Goal: Transaction & Acquisition: Purchase product/service

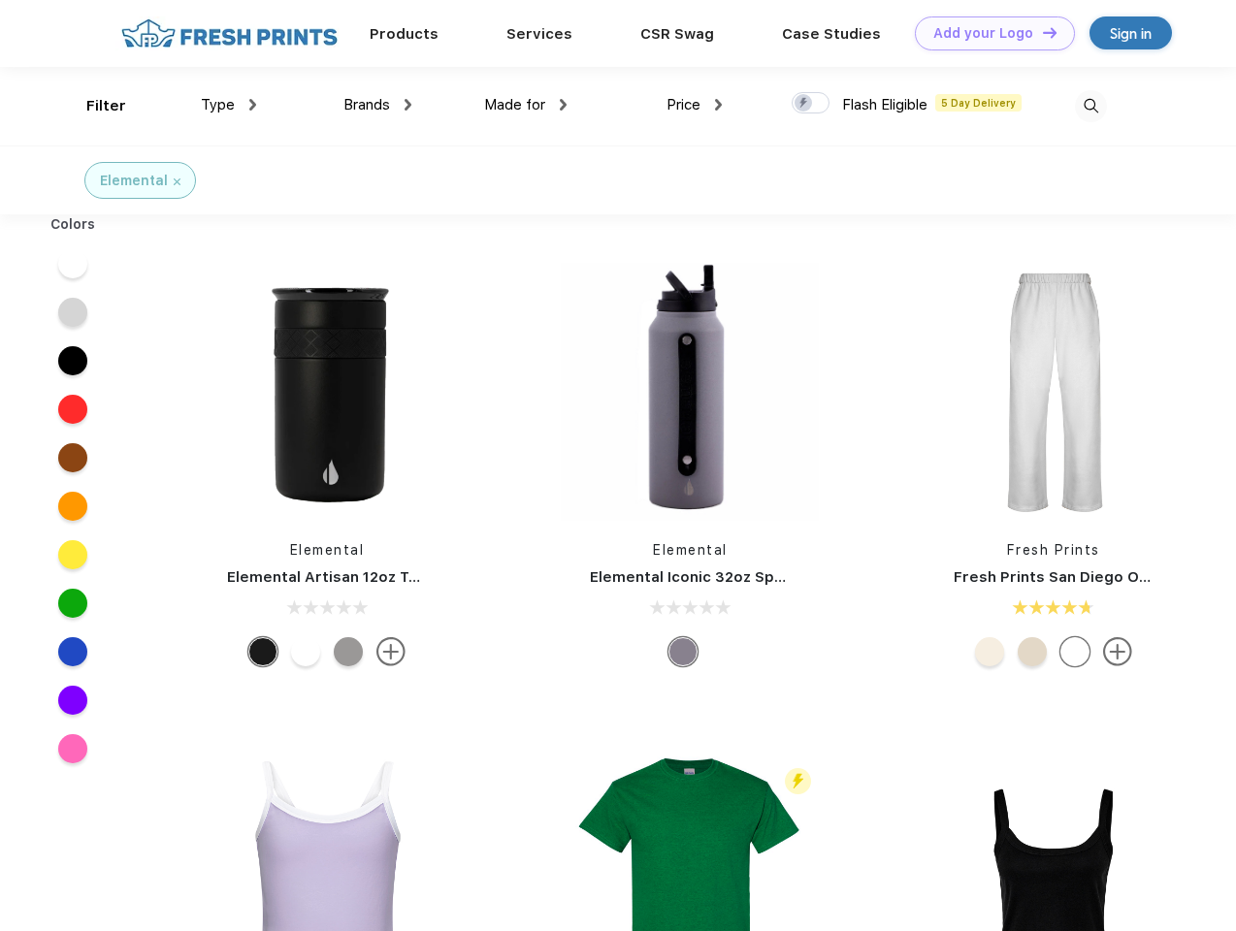
click at [988, 33] on link "Add your Logo Design Tool" at bounding box center [995, 33] width 160 height 34
click at [0, 0] on div "Design Tool" at bounding box center [0, 0] width 0 height 0
click at [1041, 32] on link "Add your Logo Design Tool" at bounding box center [995, 33] width 160 height 34
click at [93, 106] on div "Filter" at bounding box center [106, 106] width 40 height 22
click at [229, 105] on span "Type" at bounding box center [218, 104] width 34 height 17
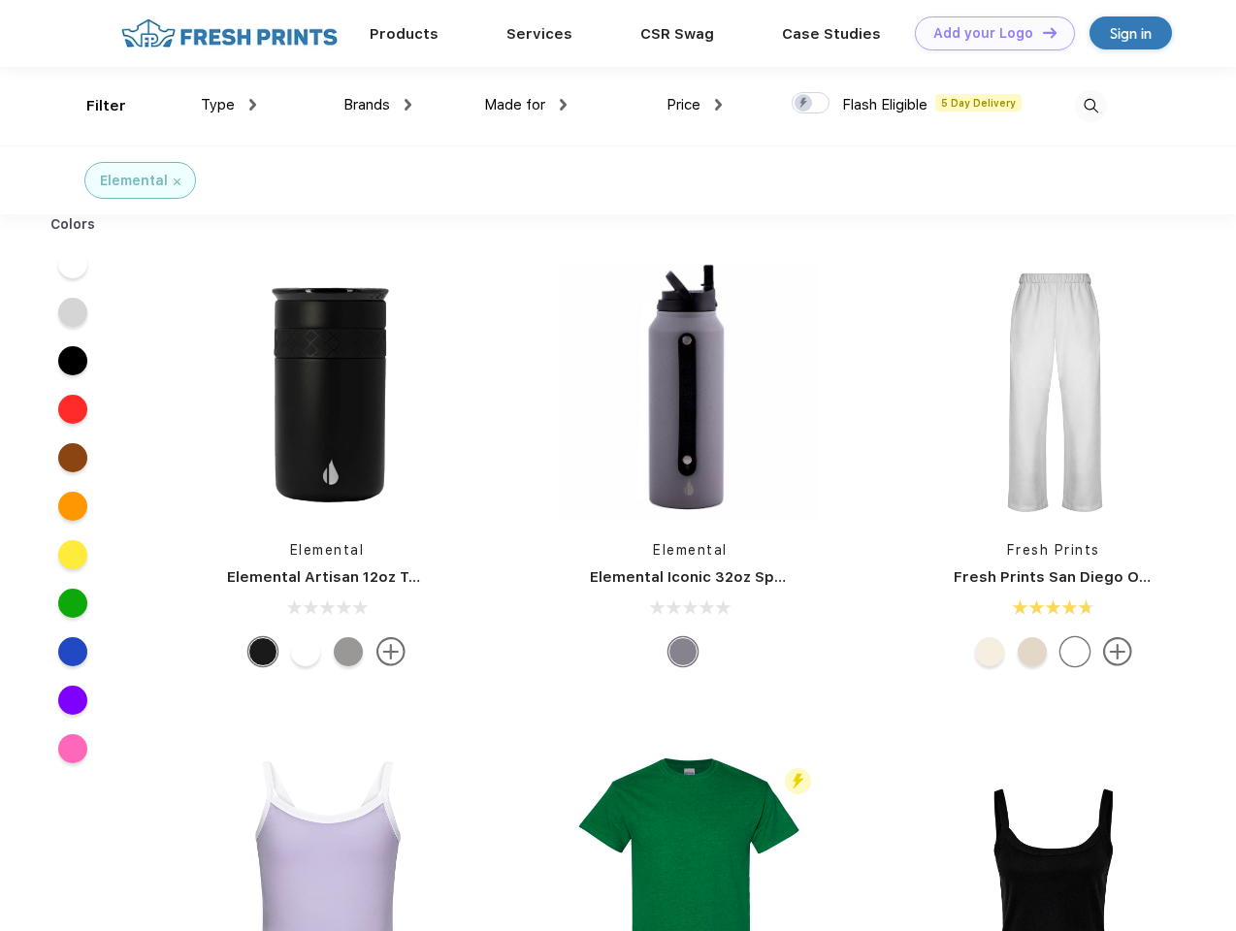
click at [377, 105] on span "Brands" at bounding box center [366, 104] width 47 height 17
click at [526, 105] on span "Made for" at bounding box center [514, 104] width 61 height 17
click at [695, 105] on span "Price" at bounding box center [684, 104] width 34 height 17
click at [811, 104] on div at bounding box center [811, 102] width 38 height 21
click at [804, 104] on input "checkbox" at bounding box center [798, 97] width 13 height 13
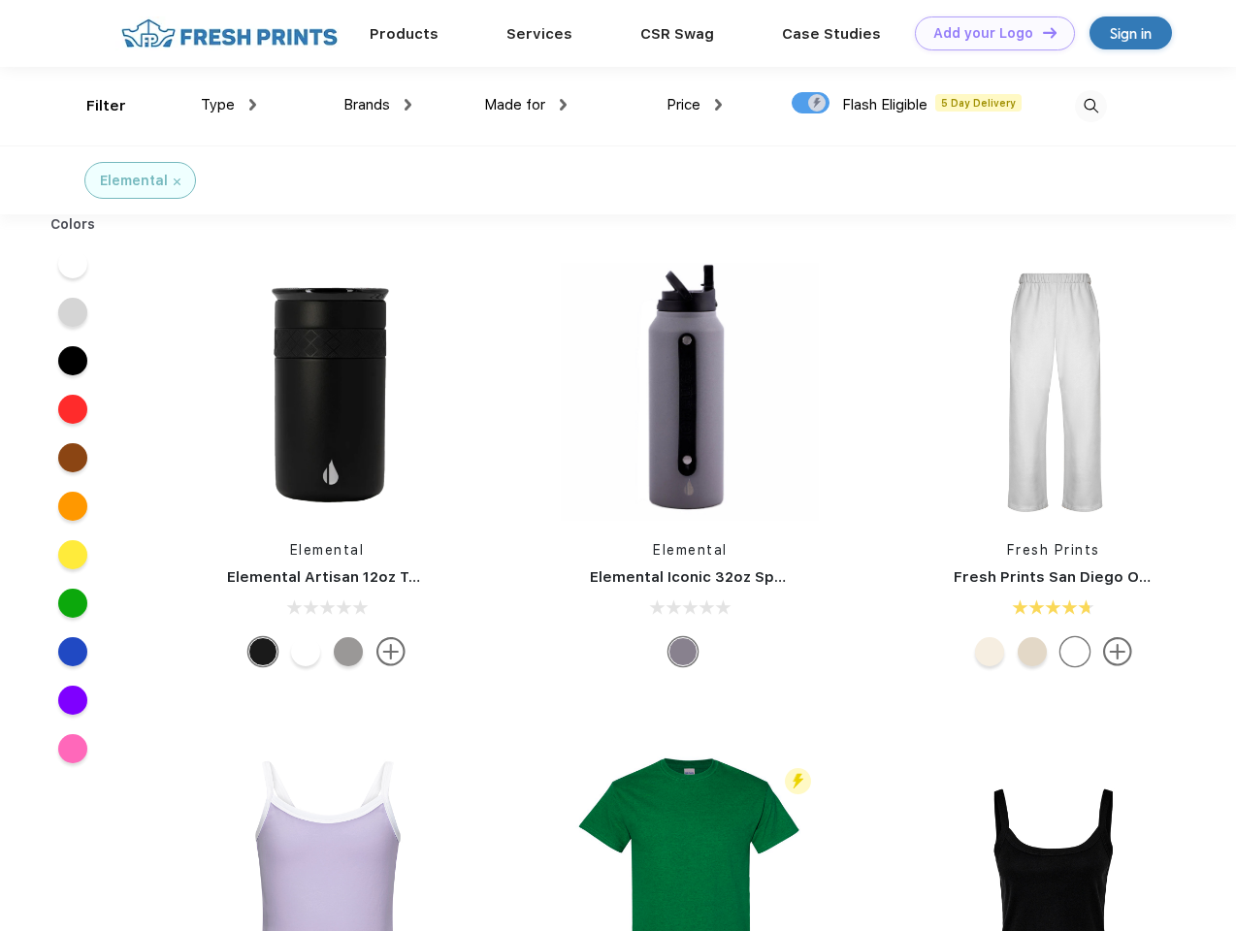
click at [1091, 106] on img at bounding box center [1091, 106] width 32 height 32
